Goal: Task Accomplishment & Management: Use online tool/utility

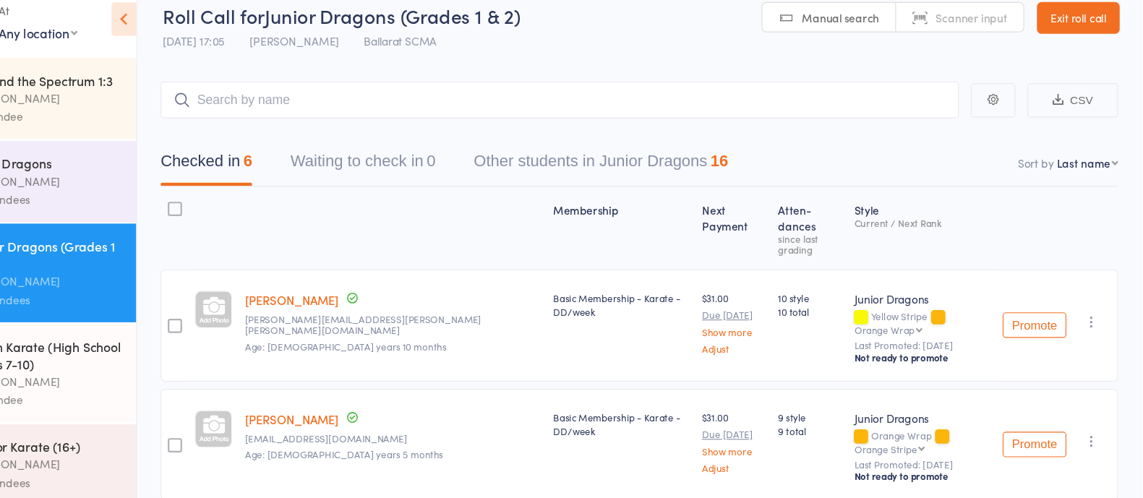
click at [179, 398] on div "Senior Karate (16+)" at bounding box center [148, 424] width 138 height 16
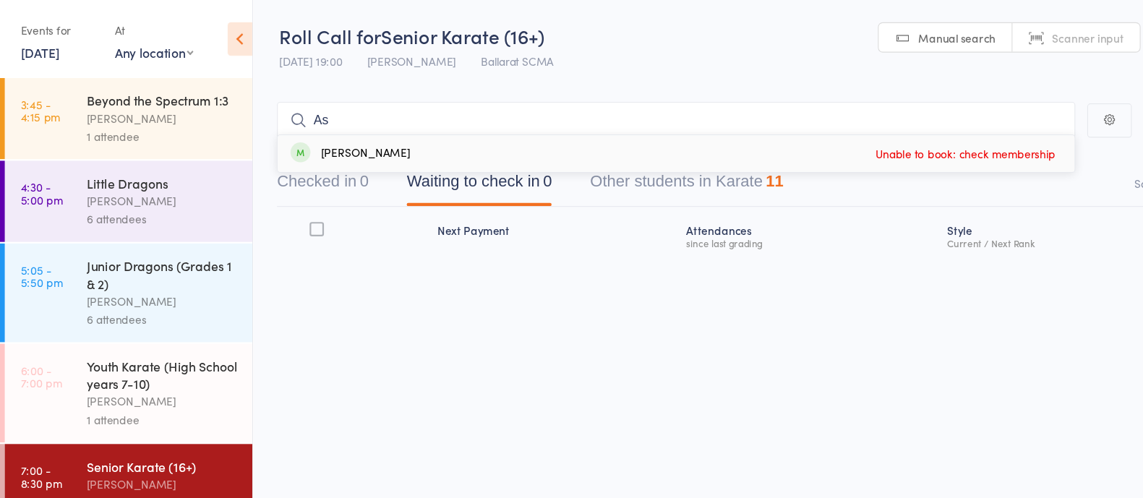
type input "A"
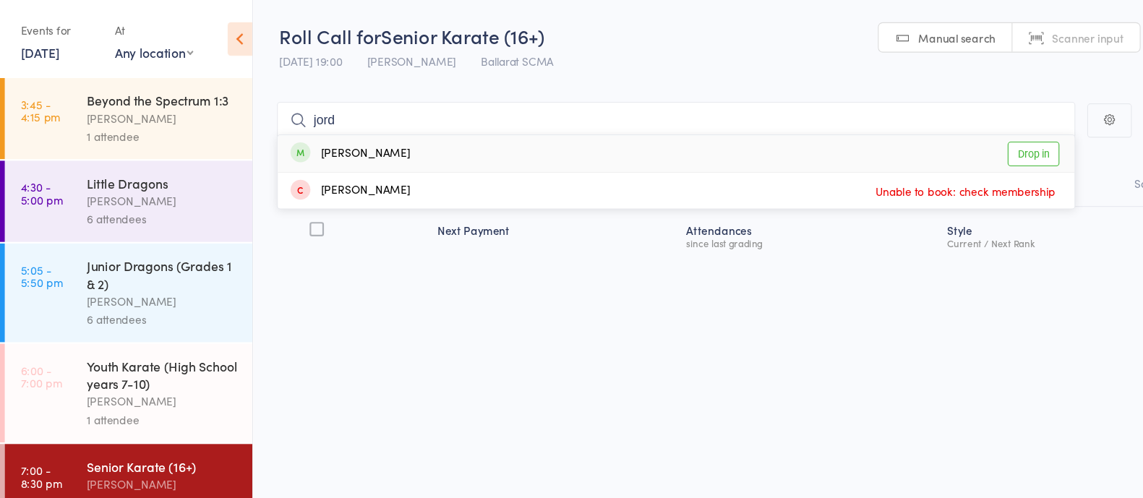
type input "jord"
click at [914, 140] on link "Drop in" at bounding box center [938, 140] width 47 height 22
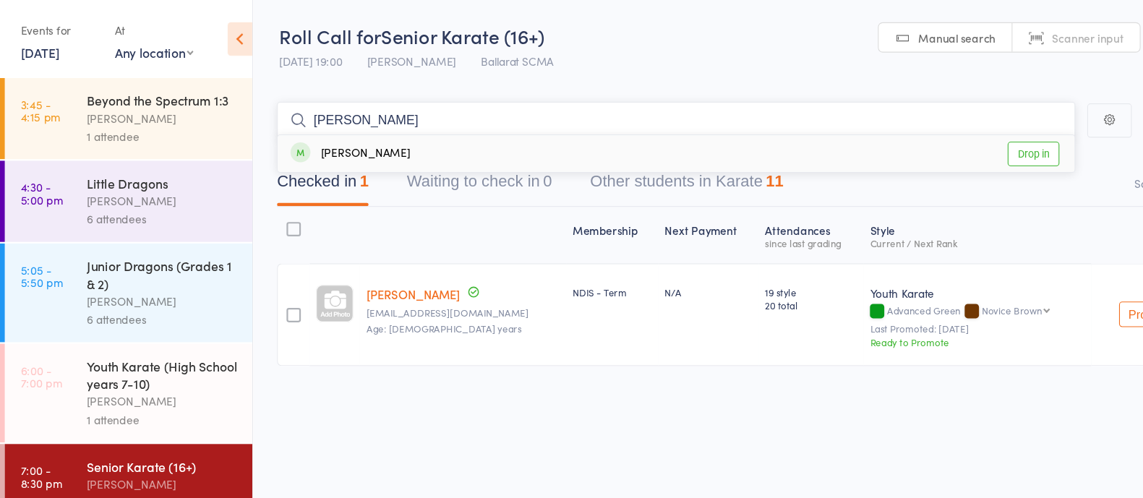
type input "[PERSON_NAME]"
click at [914, 142] on link "Drop in" at bounding box center [938, 140] width 47 height 22
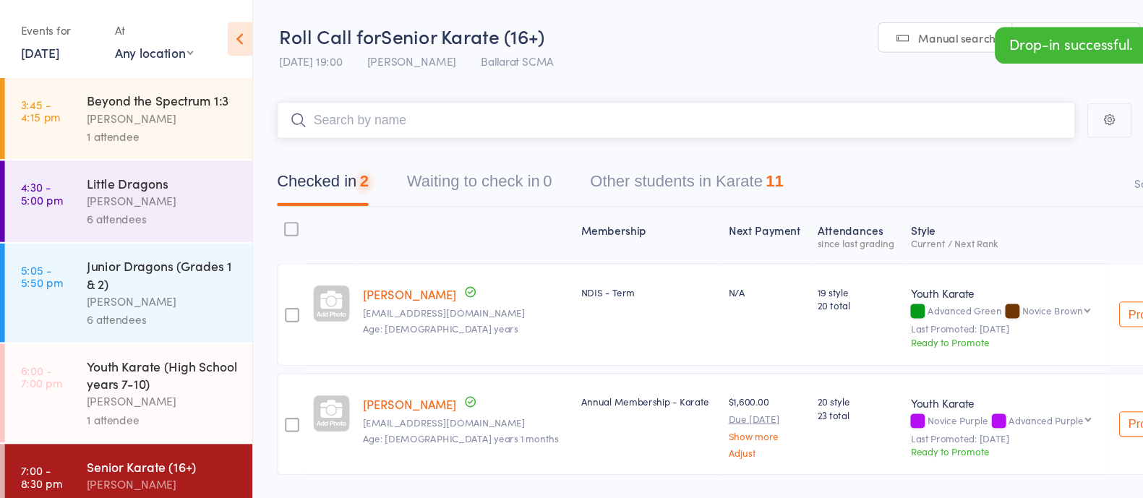
click at [465, 110] on input "search" at bounding box center [614, 109] width 725 height 33
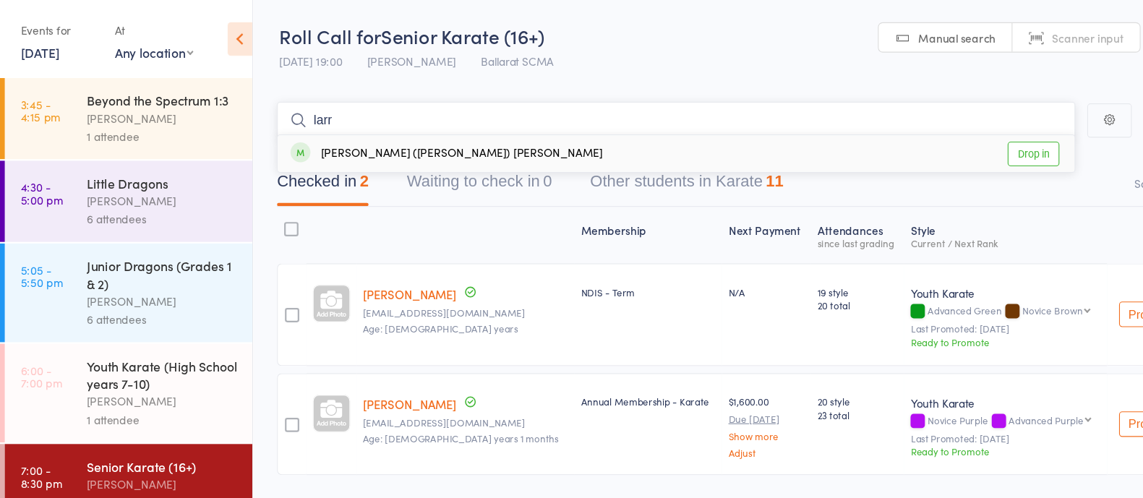
type input "larr"
click at [914, 134] on link "Drop in" at bounding box center [938, 140] width 47 height 22
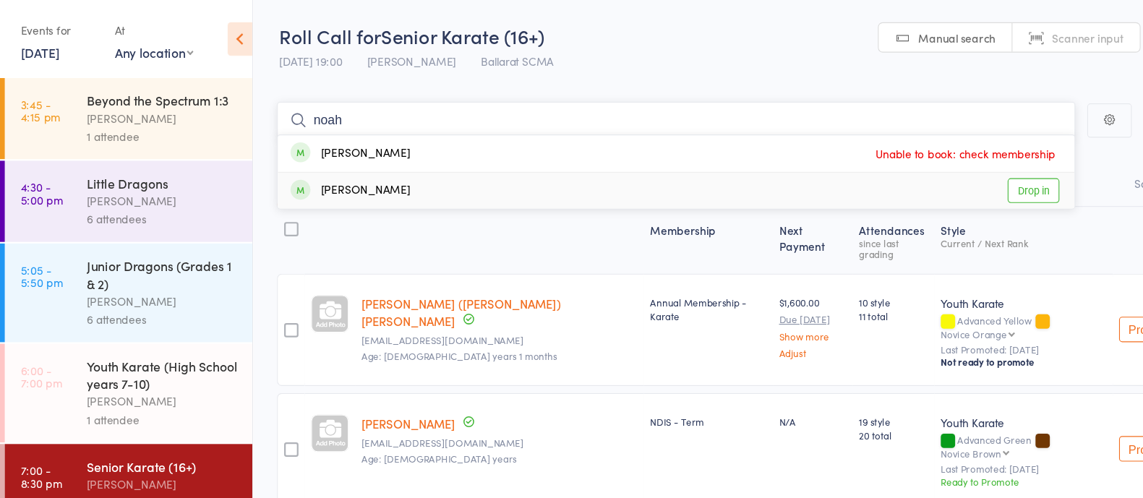
type input "noah"
click at [914, 176] on link "Drop in" at bounding box center [938, 173] width 47 height 22
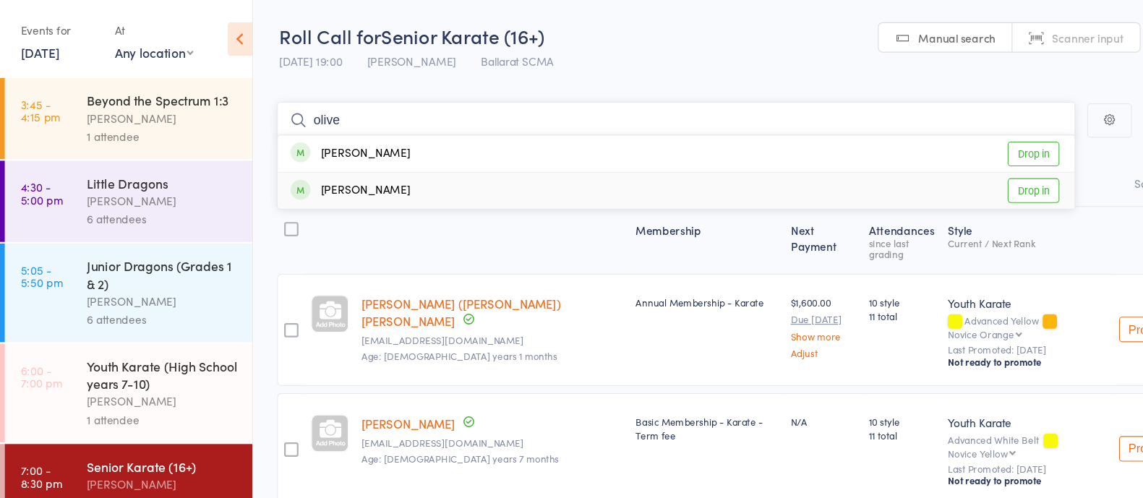
type input "olive"
click at [914, 171] on link "Drop in" at bounding box center [938, 173] width 47 height 22
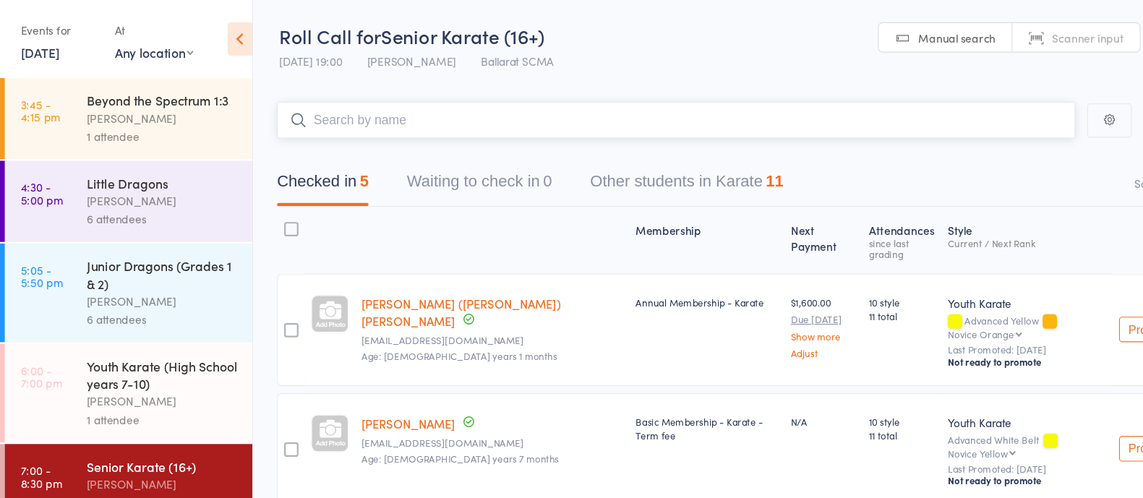
click at [384, 109] on input "search" at bounding box center [614, 109] width 725 height 33
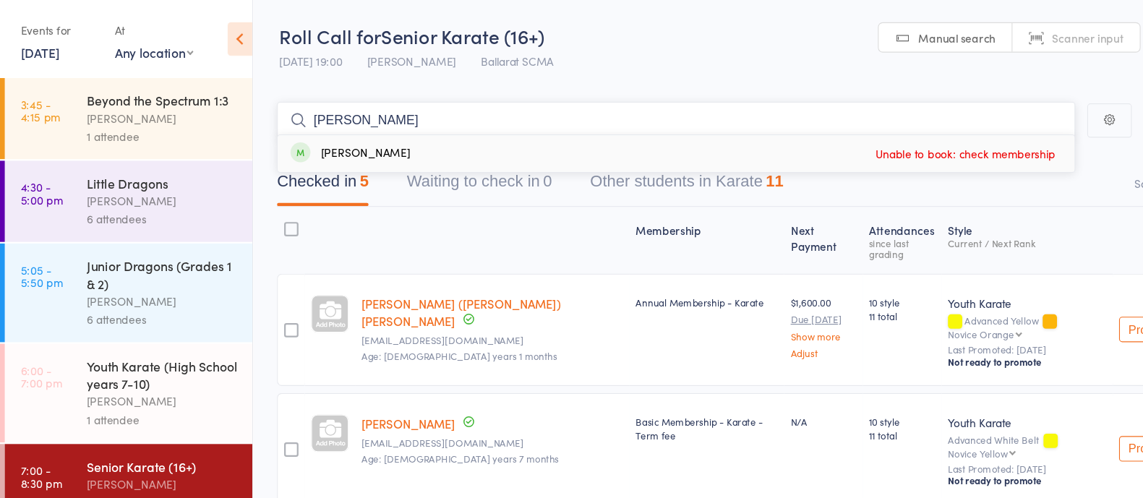
type input "[PERSON_NAME]"
click at [329, 138] on div "[PERSON_NAME]" at bounding box center [318, 140] width 108 height 17
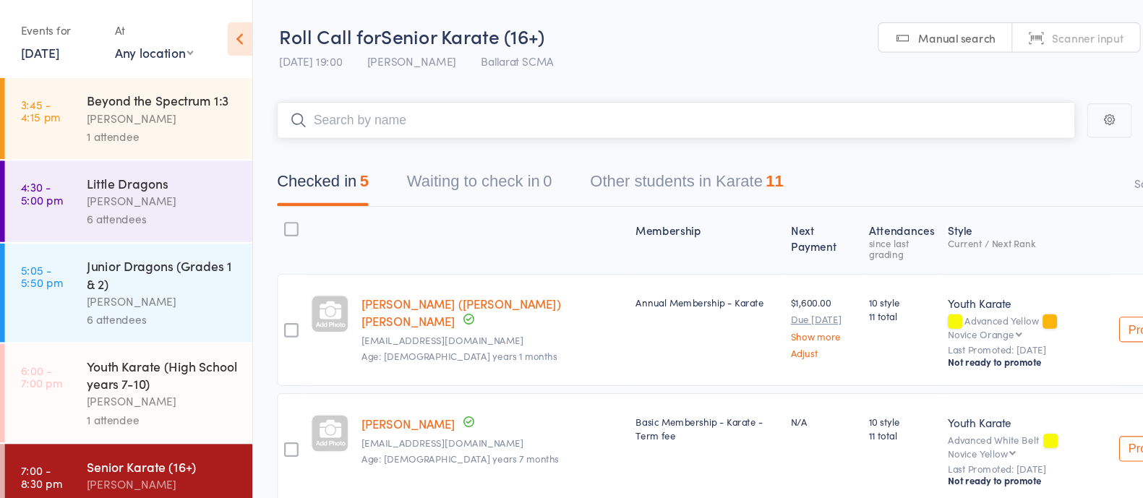
scroll to position [36, 0]
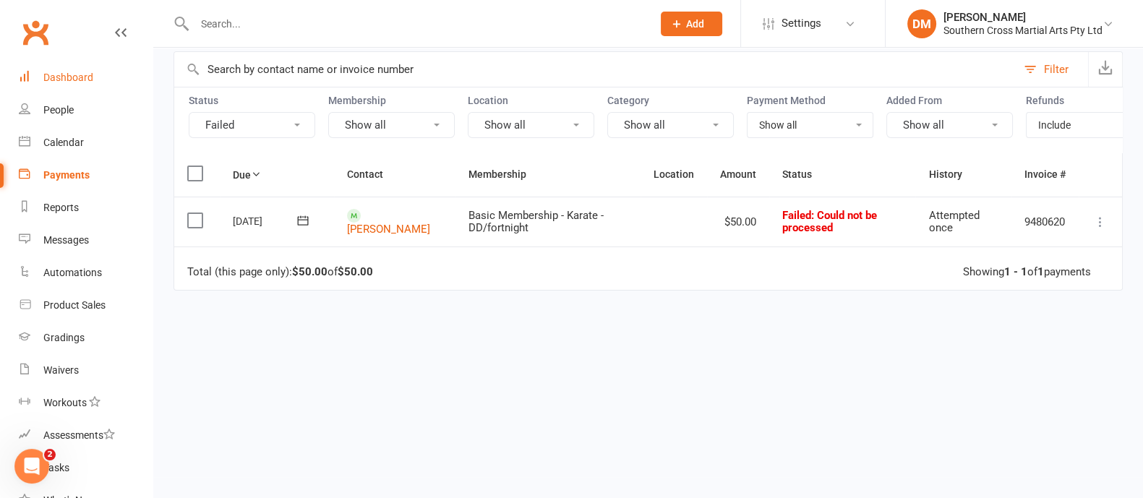
click at [84, 80] on div "Dashboard" at bounding box center [68, 78] width 50 height 12
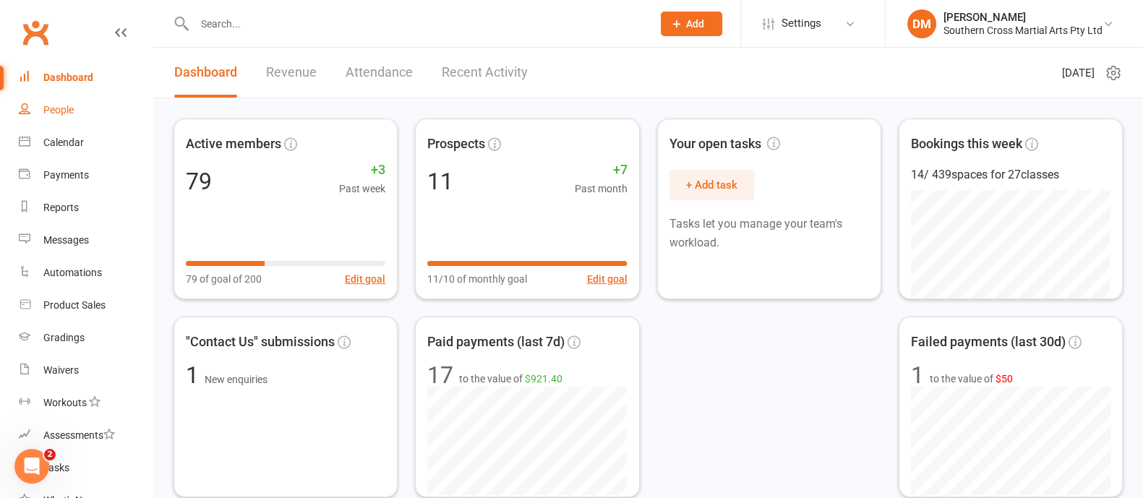
click at [51, 107] on div "People" at bounding box center [58, 110] width 30 height 12
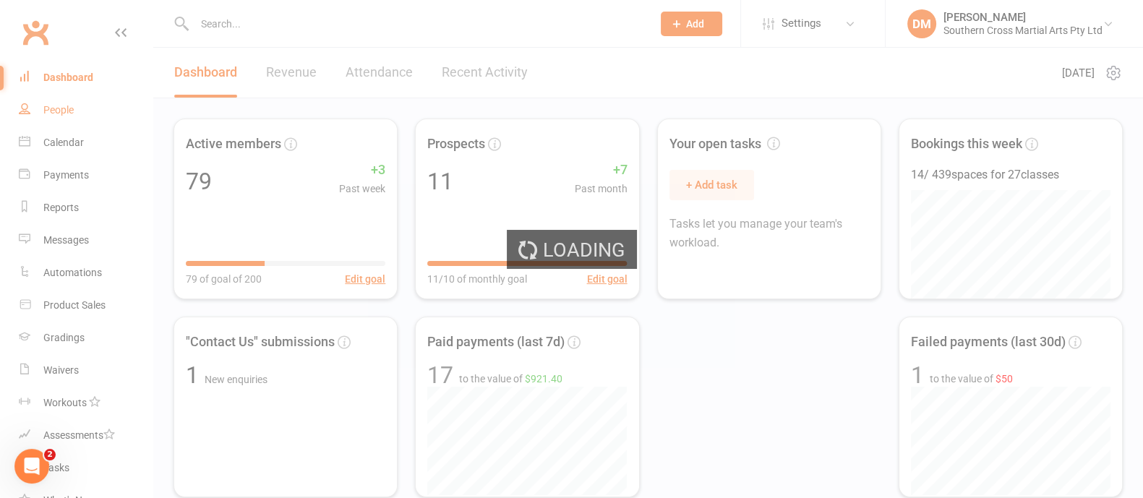
select select "100"
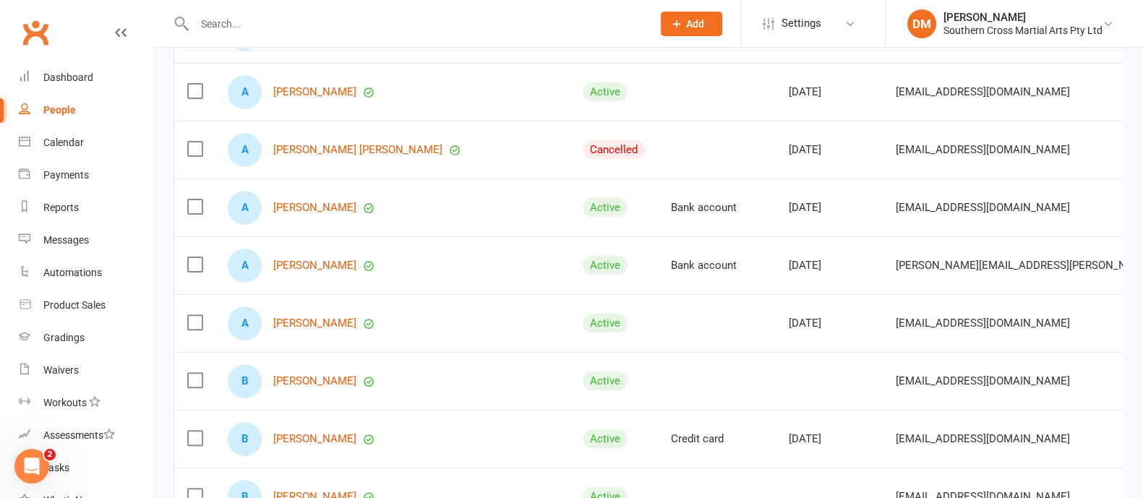
scroll to position [632, 0]
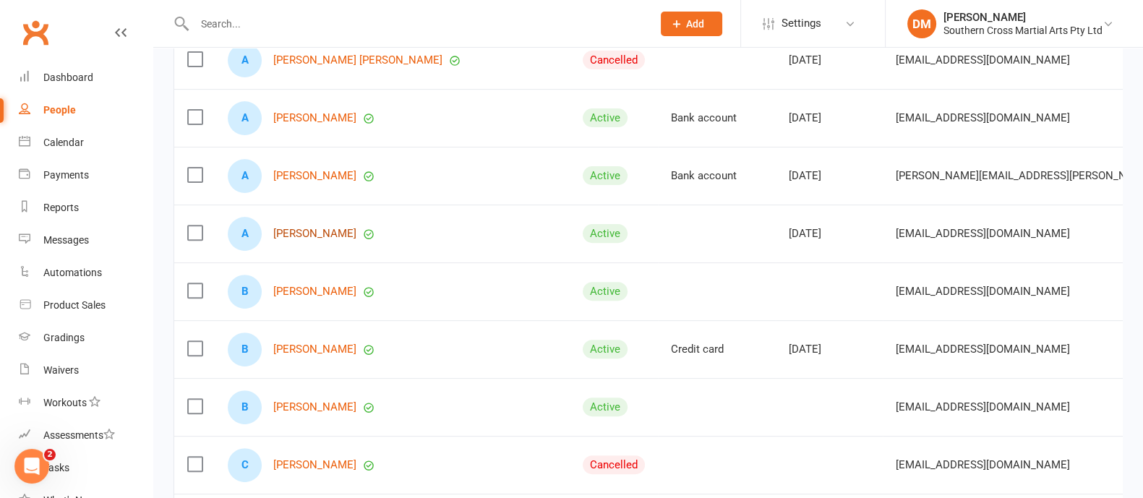
click at [316, 240] on link "[PERSON_NAME]" at bounding box center [314, 234] width 83 height 12
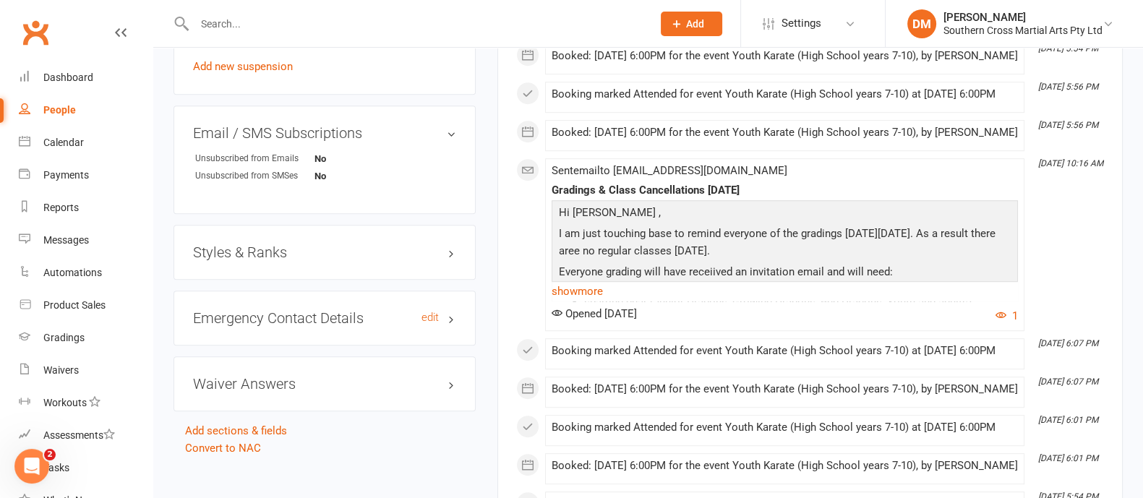
scroll to position [452, 0]
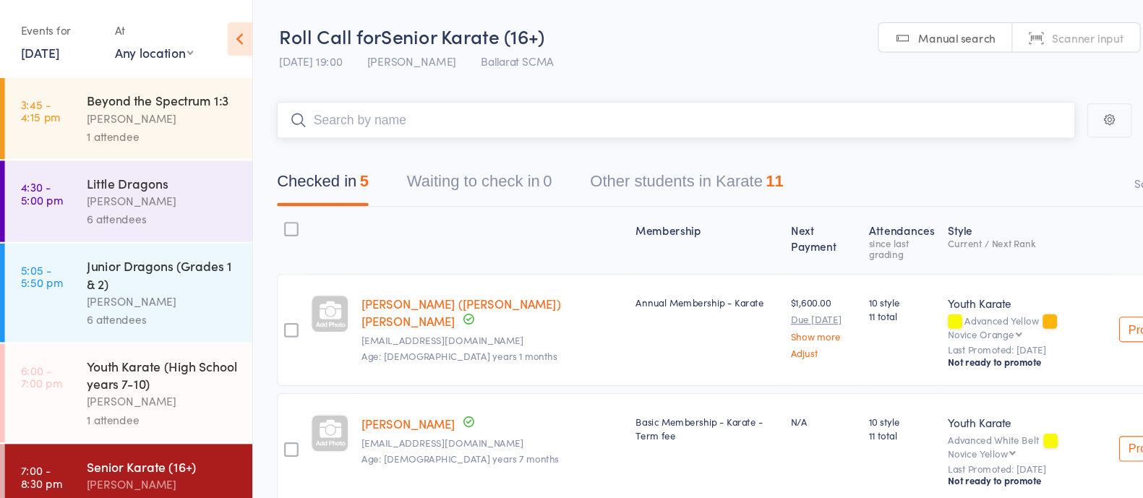
click at [379, 94] on input "search" at bounding box center [614, 109] width 725 height 33
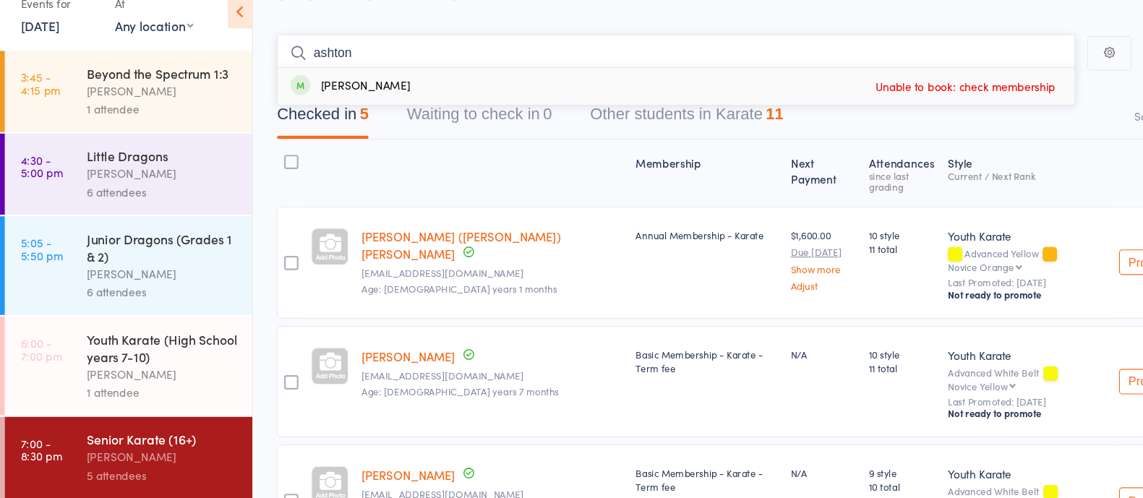
scroll to position [36, 0]
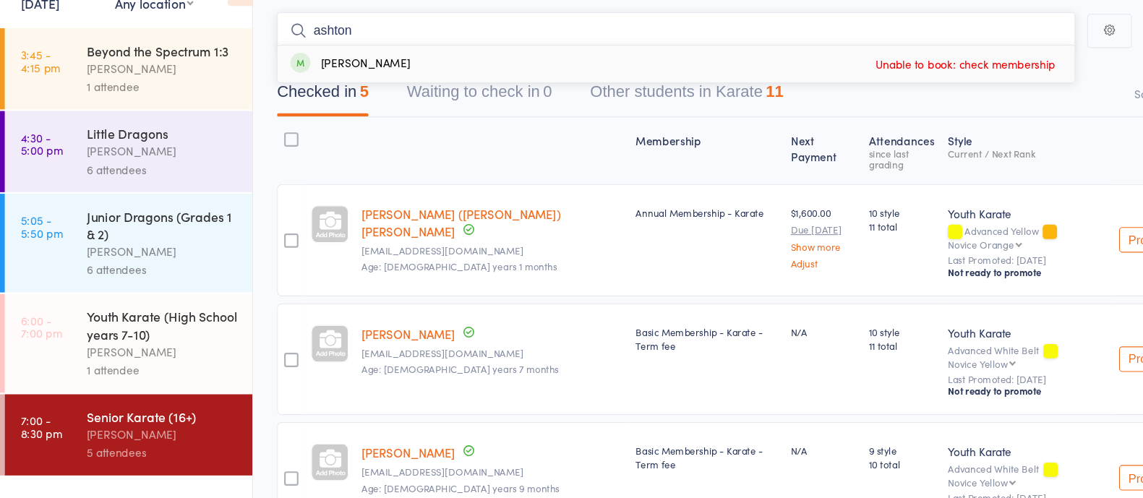
type input "ashton"
click at [143, 346] on div "Youth Karate (High School years 7-10)" at bounding box center [148, 341] width 138 height 32
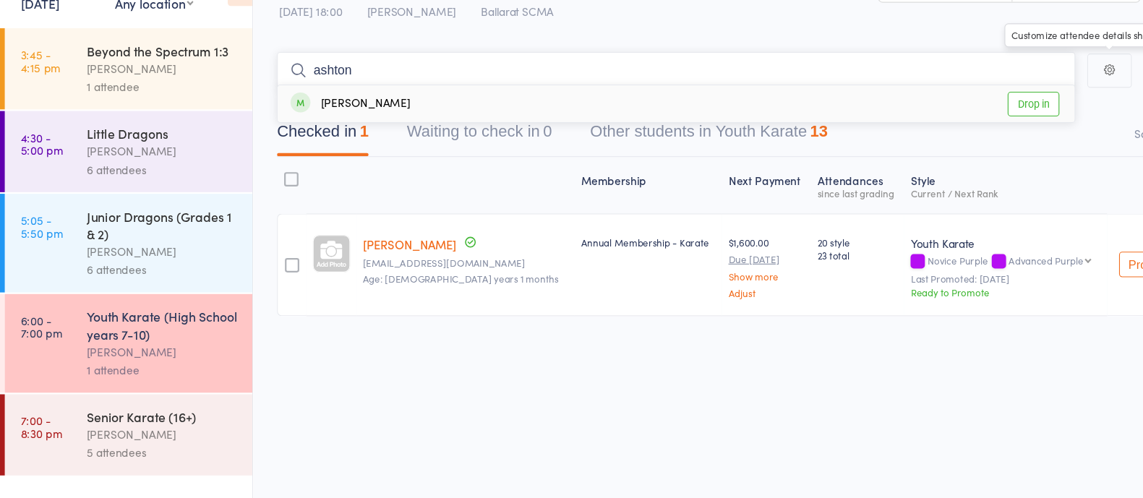
type input "ashton"
click at [936, 143] on link "Drop in" at bounding box center [938, 140] width 47 height 22
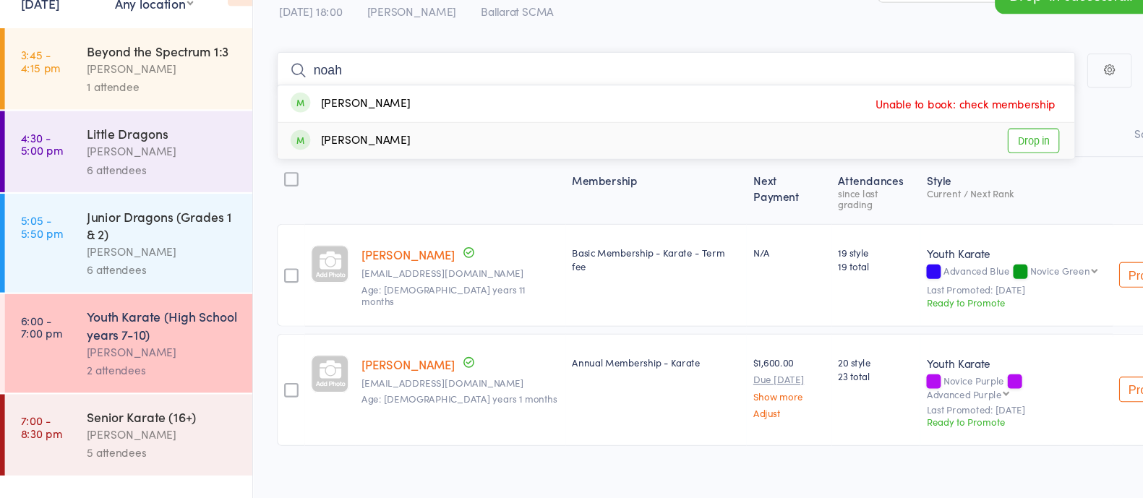
type input "noah"
click at [925, 176] on link "Drop in" at bounding box center [938, 173] width 47 height 22
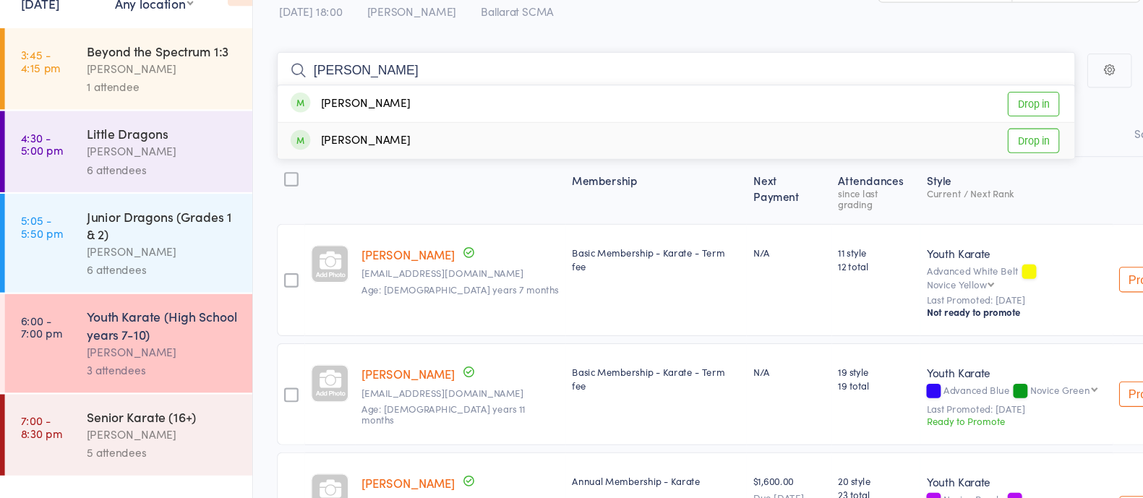
type input "oliver"
click at [938, 169] on link "Drop in" at bounding box center [938, 173] width 47 height 22
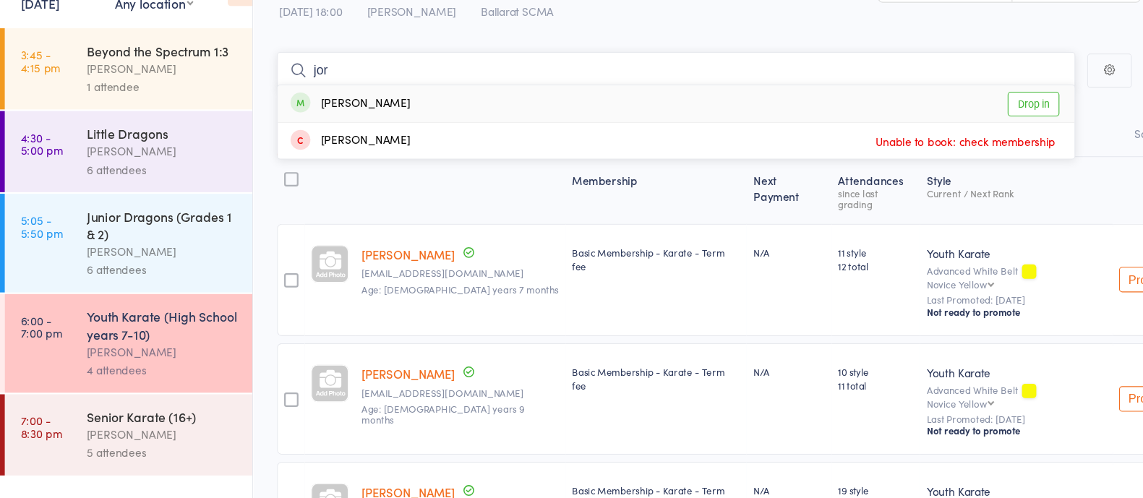
type input "jor"
click at [950, 147] on link "Drop in" at bounding box center [938, 140] width 47 height 22
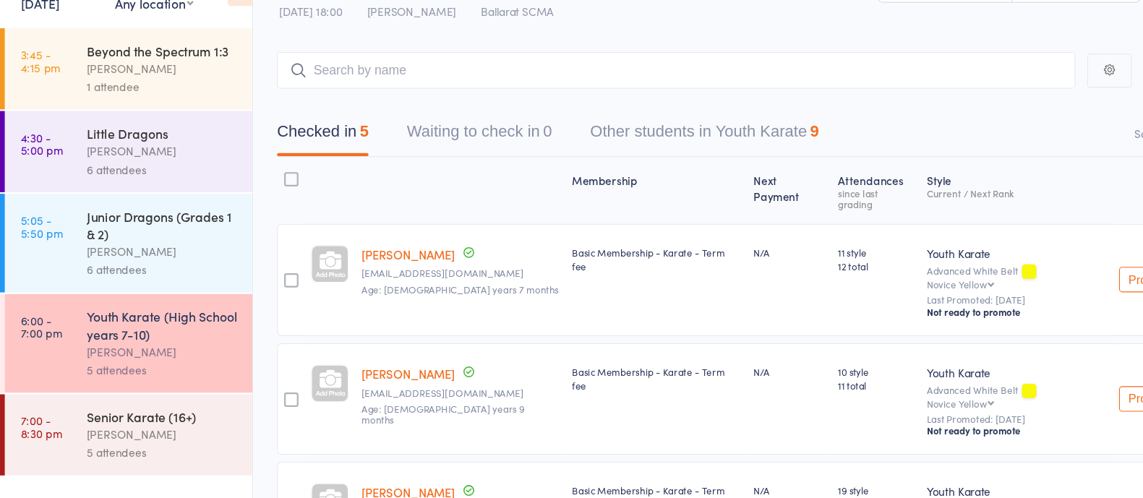
click at [144, 437] on div "[PERSON_NAME]" at bounding box center [148, 440] width 138 height 17
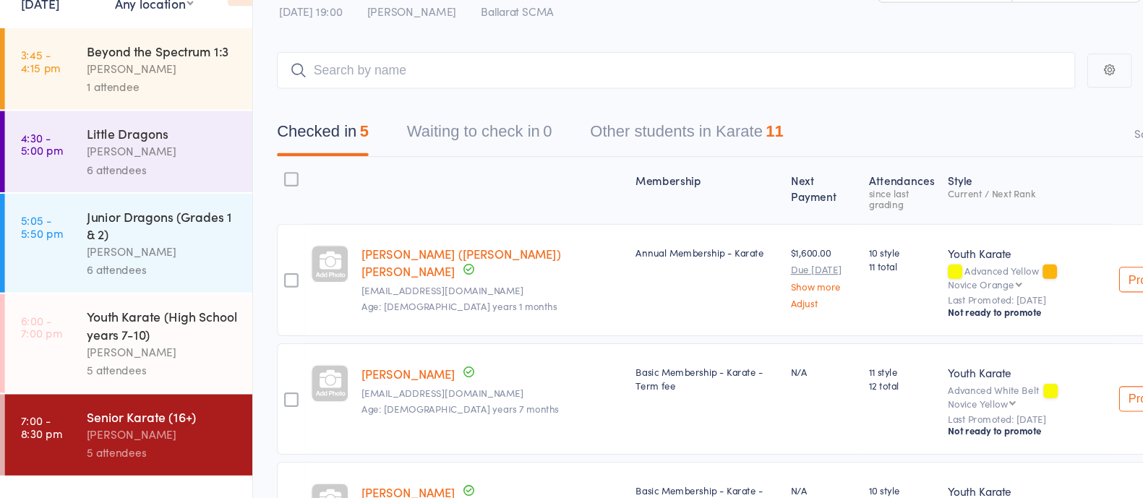
click at [263, 293] on div at bounding box center [264, 299] width 13 height 13
click at [261, 296] on input "checkbox" at bounding box center [261, 296] width 0 height 0
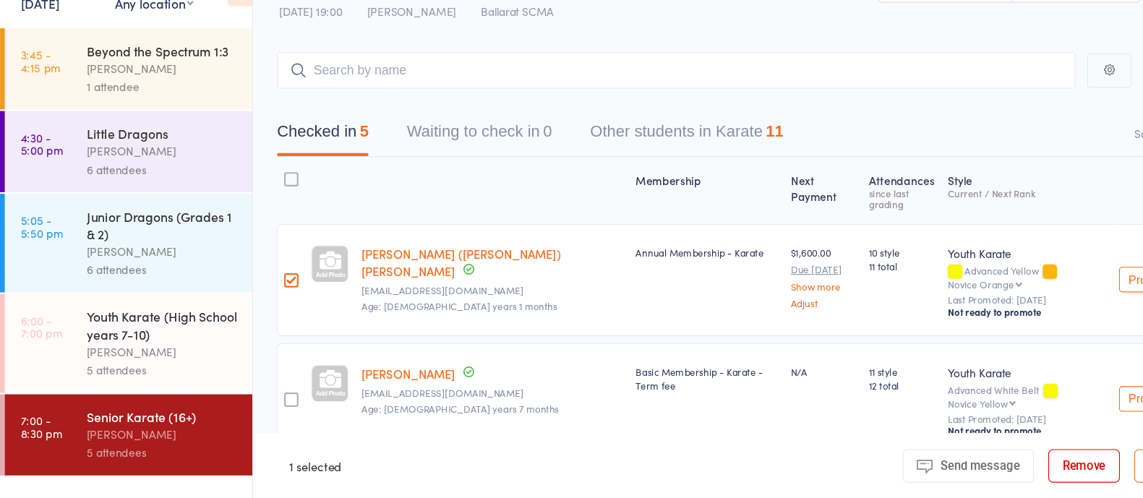
click at [273, 387] on div at bounding box center [264, 408] width 25 height 102
click at [269, 402] on div at bounding box center [264, 408] width 13 height 13
click at [261, 404] on input "checkbox" at bounding box center [261, 404] width 0 height 0
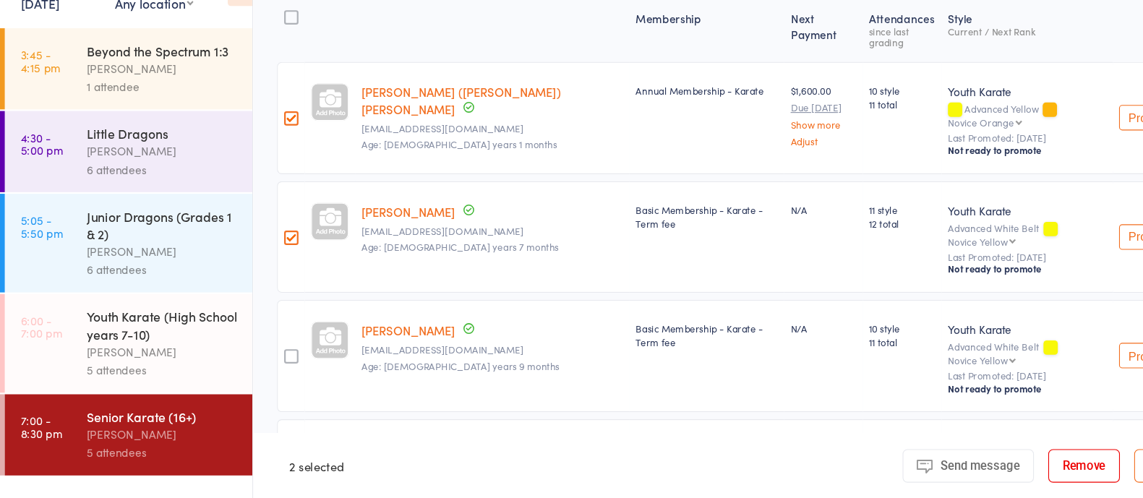
scroll to position [165, 0]
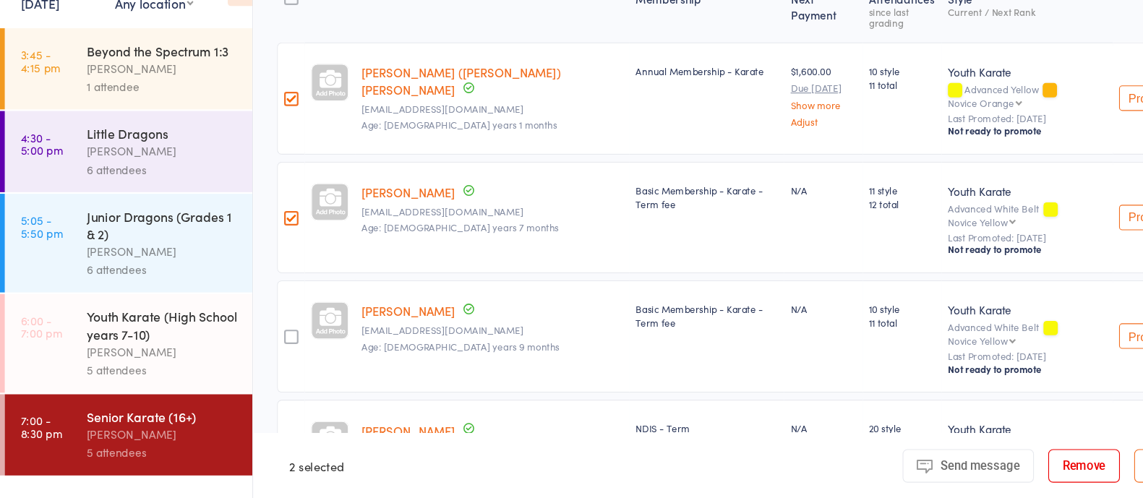
click at [257, 312] on div at bounding box center [264, 351] width 25 height 102
click at [265, 454] on div at bounding box center [264, 460] width 13 height 13
click at [261, 456] on input "checkbox" at bounding box center [261, 456] width 0 height 0
click at [263, 345] on div at bounding box center [264, 351] width 13 height 13
click at [261, 347] on input "checkbox" at bounding box center [261, 347] width 0 height 0
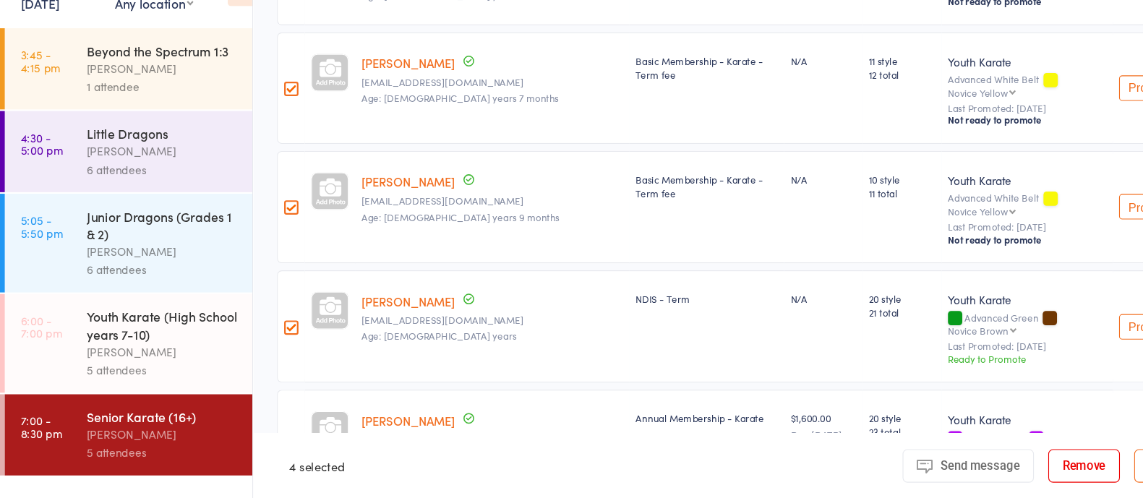
scroll to position [288, 0]
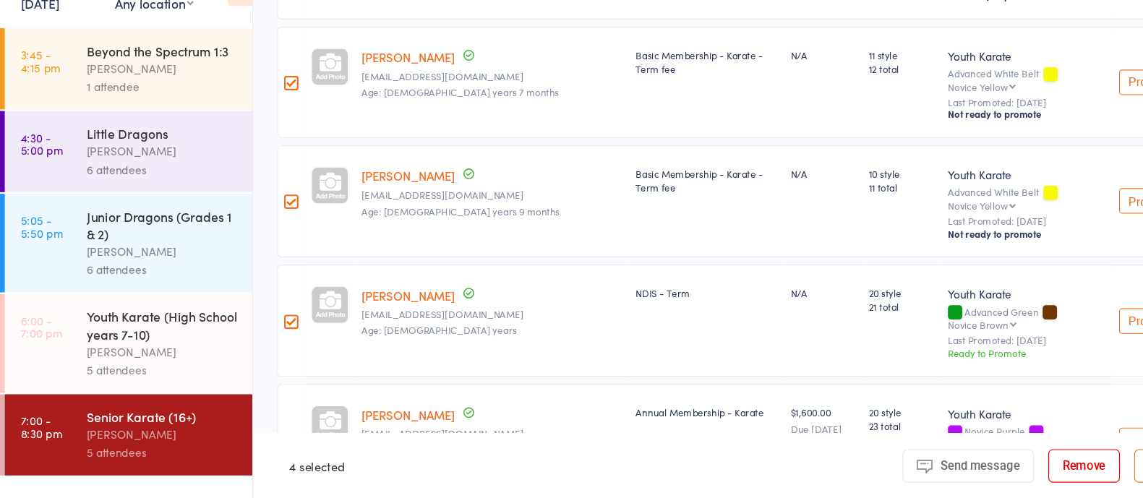
click at [267, 439] on div at bounding box center [264, 445] width 13 height 13
click at [261, 442] on input "checkbox" at bounding box center [261, 442] width 0 height 0
click at [977, 457] on button "Remove" at bounding box center [984, 468] width 65 height 30
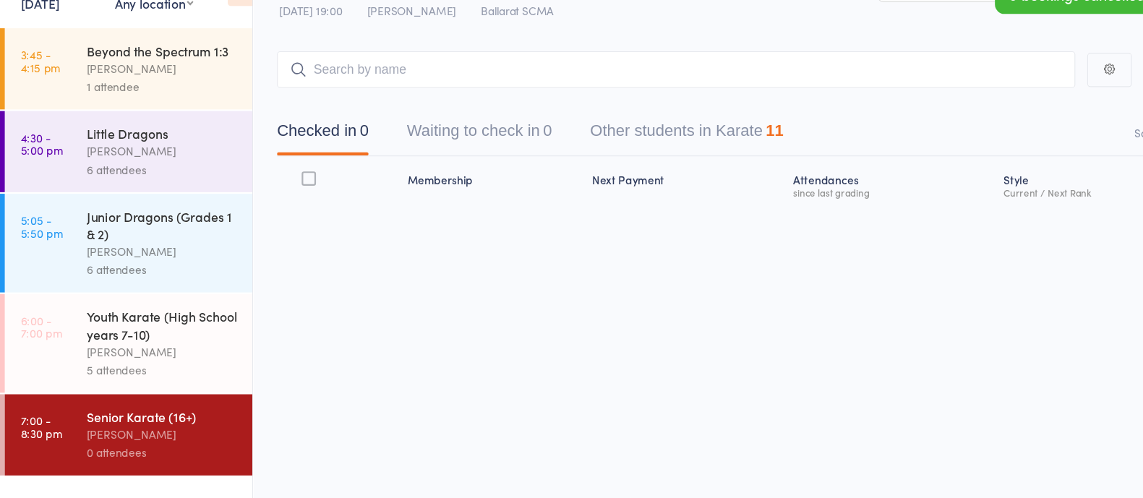
scroll to position [0, 0]
click at [132, 344] on div "Youth Karate (High School years 7-10)" at bounding box center [148, 341] width 138 height 32
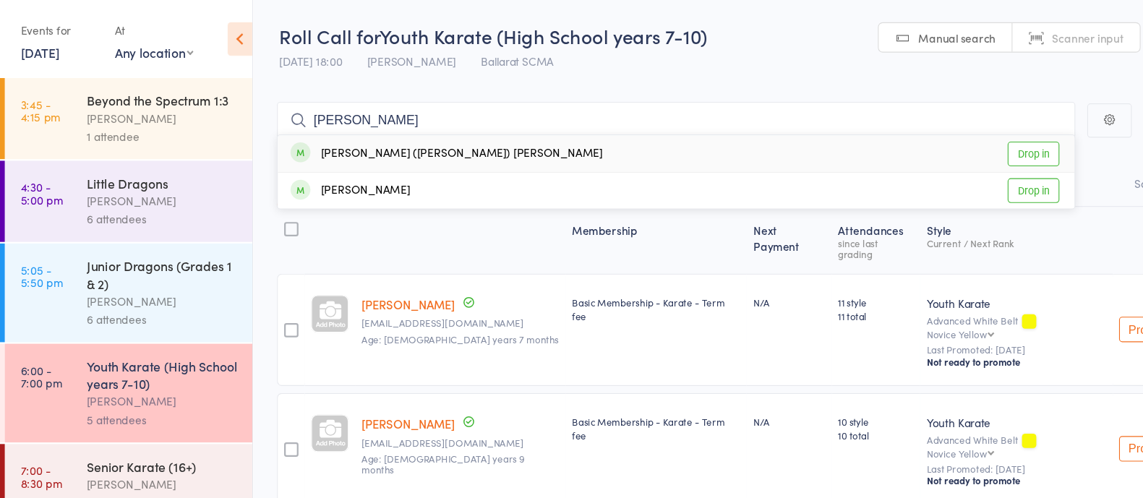
type input "larry"
click at [940, 141] on link "Drop in" at bounding box center [938, 140] width 47 height 22
